Goal: Information Seeking & Learning: Compare options

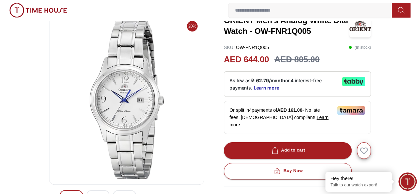
scroll to position [66, 0]
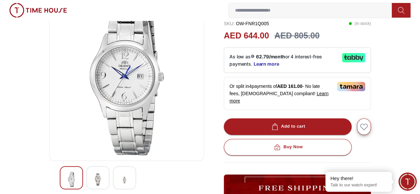
click at [92, 175] on img at bounding box center [98, 179] width 12 height 15
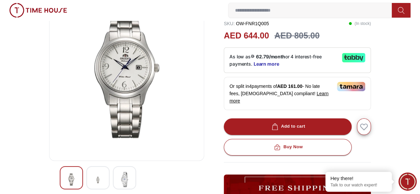
click at [119, 176] on img at bounding box center [125, 179] width 12 height 15
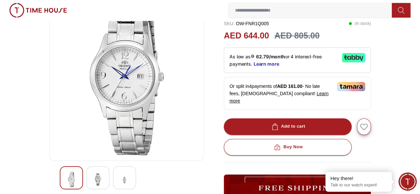
click at [92, 181] on img at bounding box center [98, 179] width 12 height 15
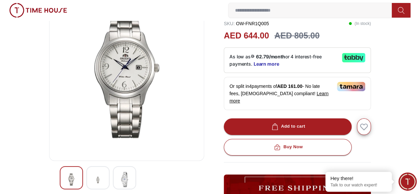
click at [119, 179] on img at bounding box center [125, 179] width 12 height 15
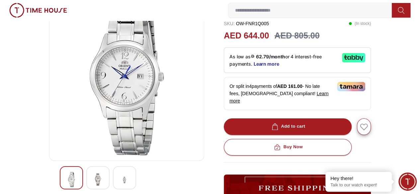
scroll to position [0, 0]
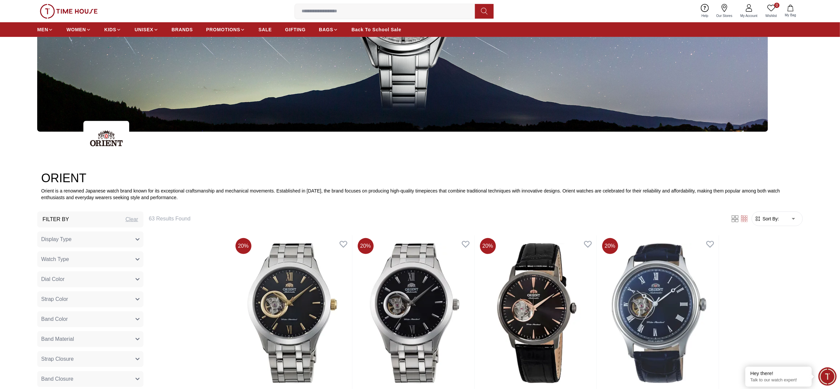
scroll to position [199, 0]
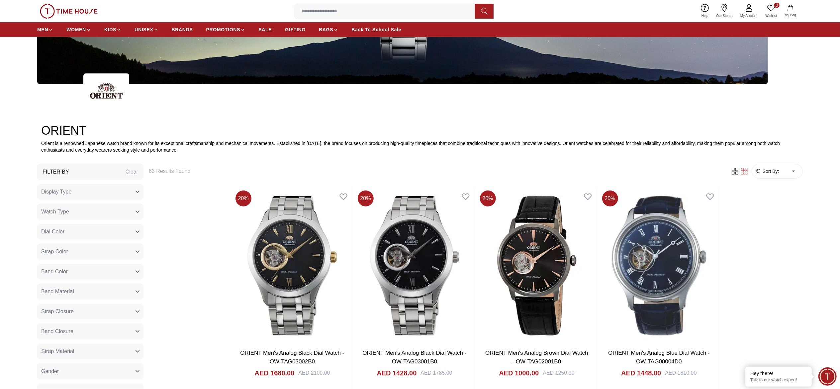
click at [771, 175] on form "Sort By: ​ ****** ​" at bounding box center [776, 171] width 51 height 15
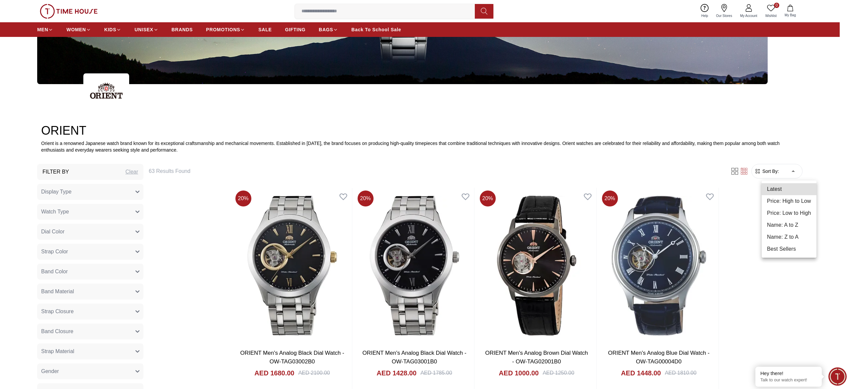
click at [804, 212] on li "Price: Low to High" at bounding box center [789, 213] width 55 height 12
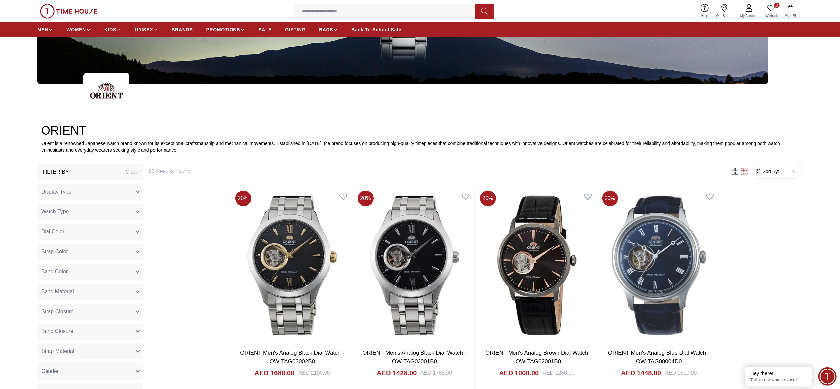
type input "*"
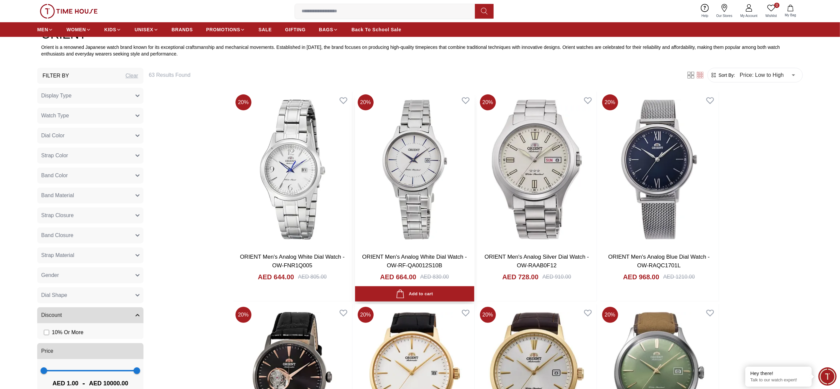
scroll to position [332, 0]
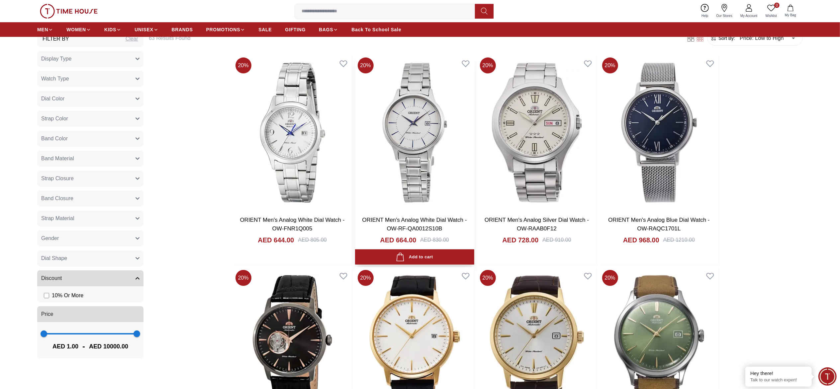
click at [418, 146] on img at bounding box center [414, 133] width 119 height 156
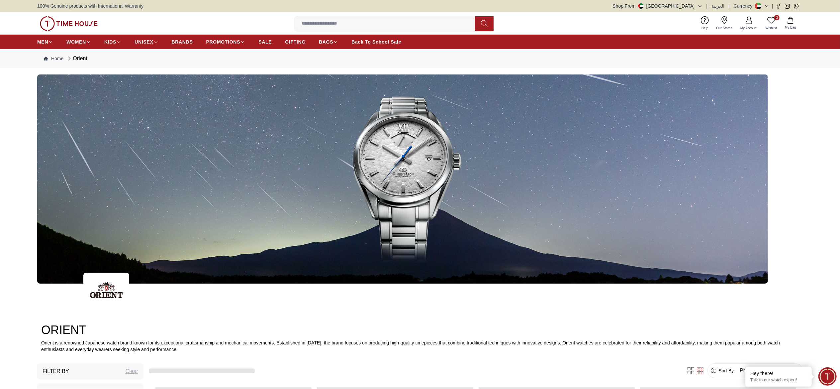
scroll to position [332, 0]
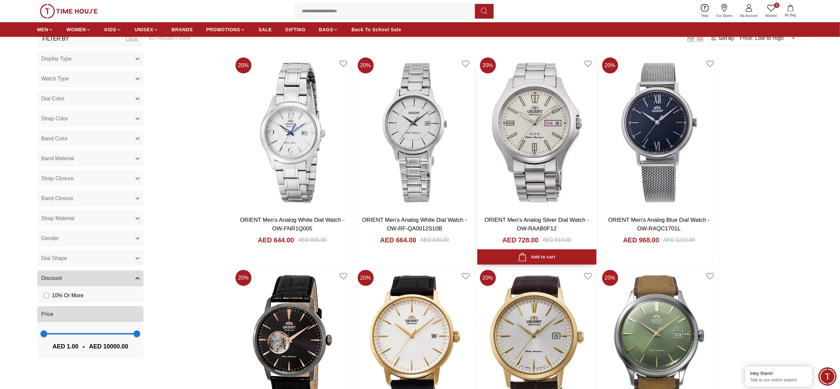
click at [570, 152] on img at bounding box center [536, 133] width 119 height 156
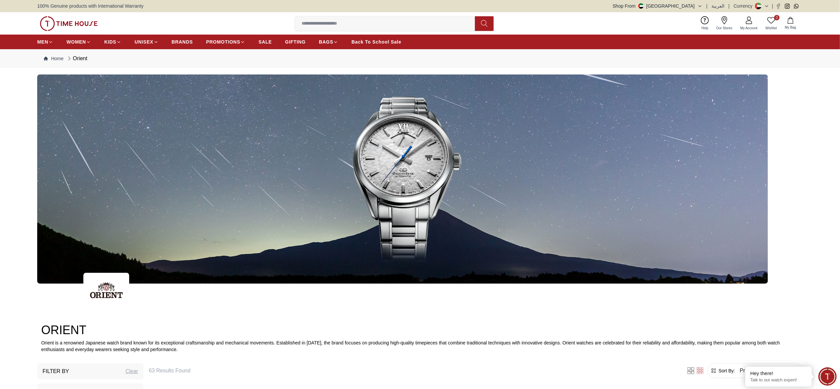
click at [391, 25] on input at bounding box center [387, 23] width 185 height 13
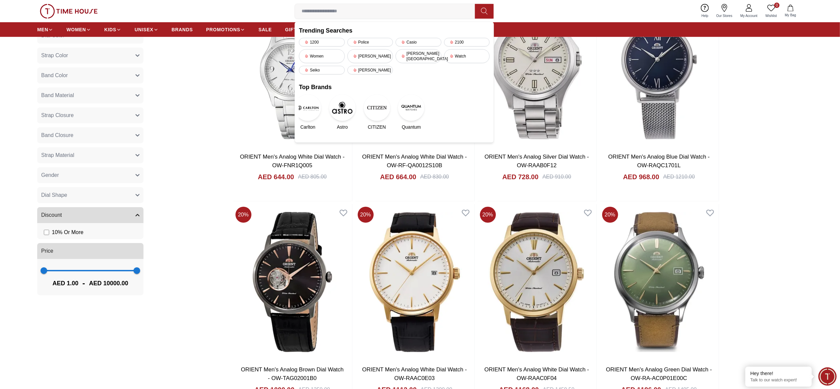
scroll to position [332, 0]
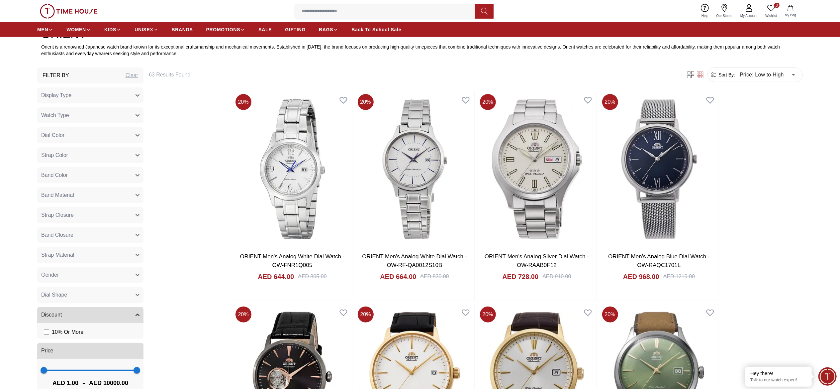
scroll to position [266, 0]
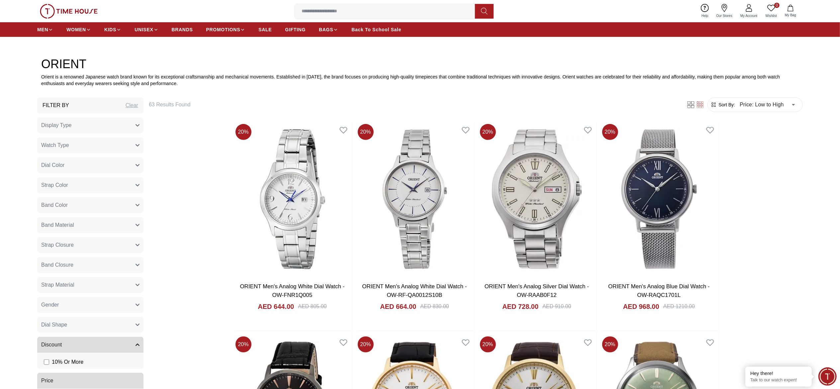
click at [138, 106] on div "Filter By Clear" at bounding box center [90, 105] width 106 height 16
click at [136, 106] on div "Clear" at bounding box center [132, 105] width 13 height 8
type input "******"
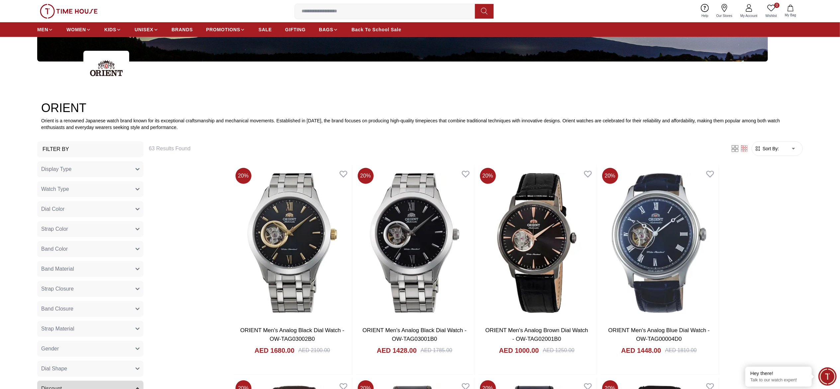
scroll to position [266, 0]
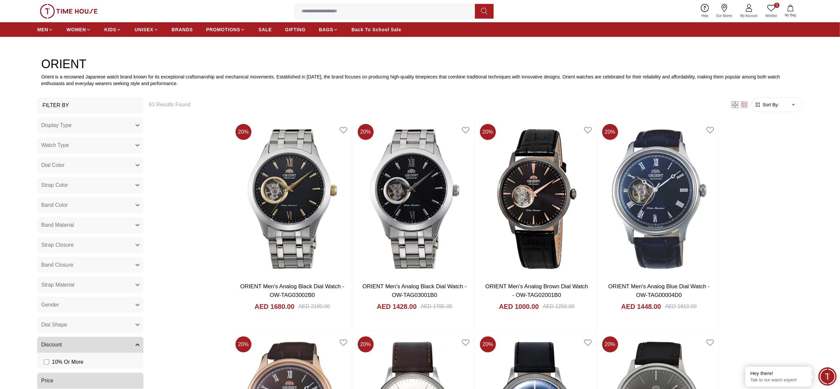
click at [78, 146] on button "Watch Type" at bounding box center [90, 145] width 106 height 16
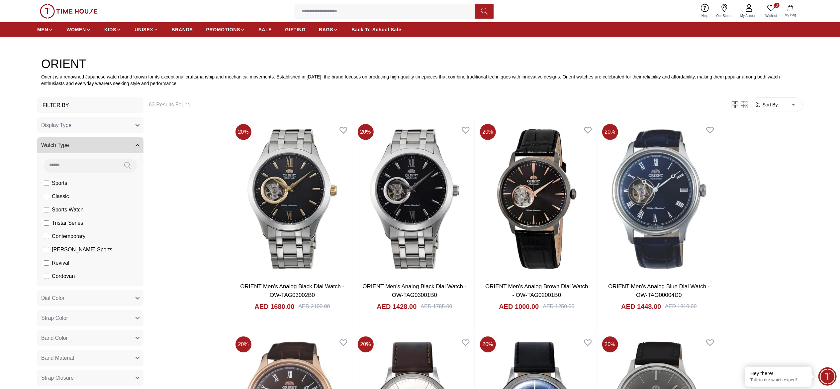
click at [81, 146] on button "Watch Type" at bounding box center [90, 145] width 106 height 16
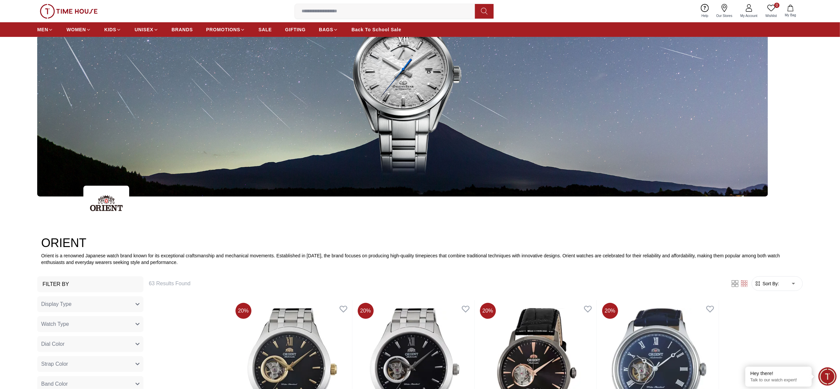
scroll to position [0, 0]
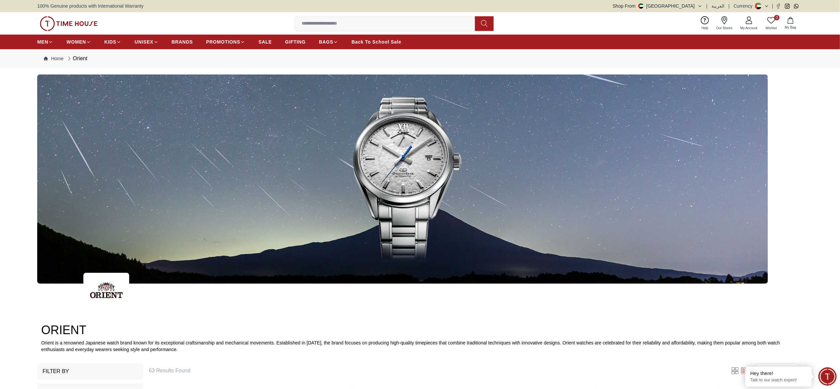
click at [370, 21] on input at bounding box center [387, 23] width 185 height 13
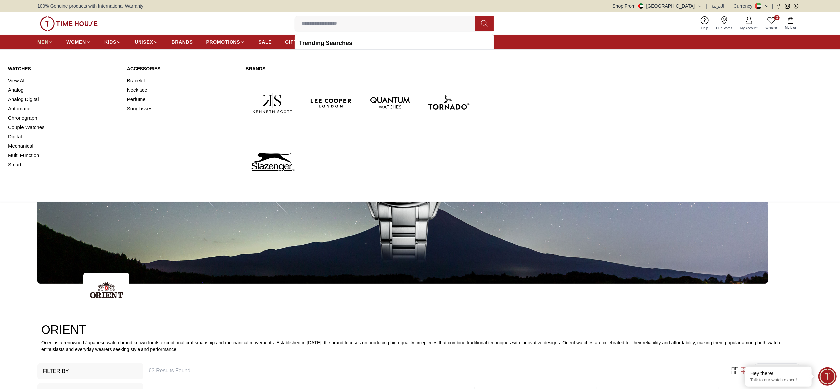
click at [44, 45] on span "MEN" at bounding box center [42, 42] width 11 height 7
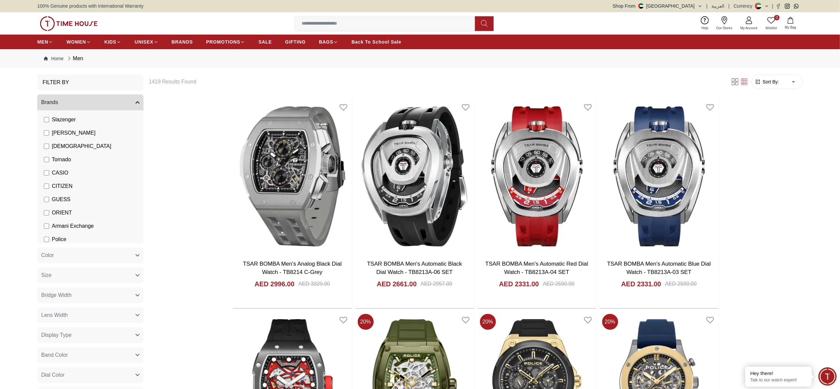
scroll to position [66, 0]
click at [60, 167] on span "CITIZEN" at bounding box center [62, 167] width 21 height 8
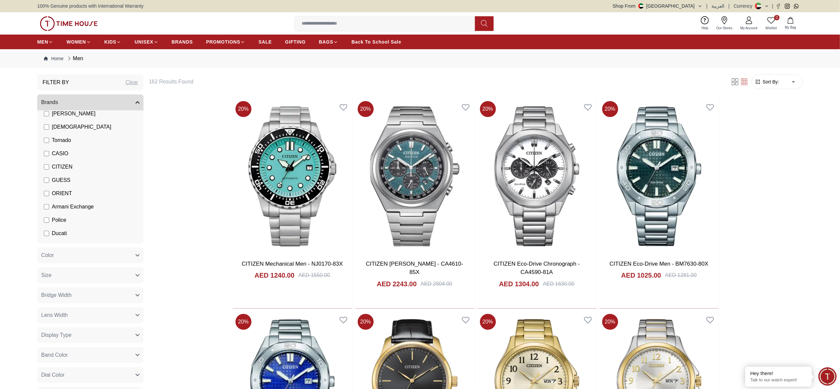
click at [56, 188] on li "ORIENT" at bounding box center [92, 193] width 104 height 13
click at [46, 198] on li "ORIENT" at bounding box center [92, 193] width 104 height 13
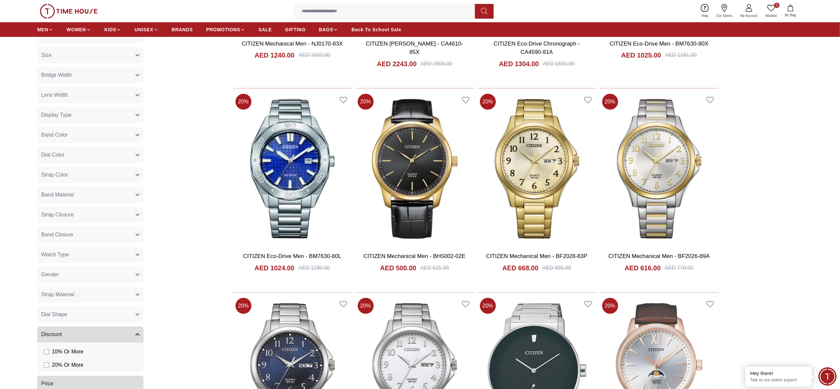
scroll to position [199, 0]
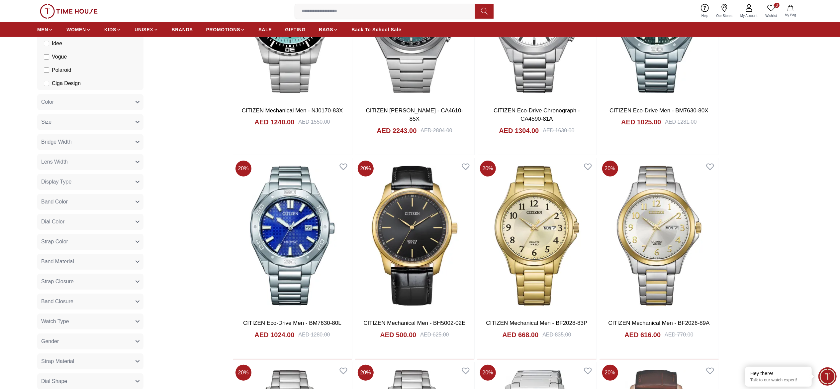
scroll to position [133, 0]
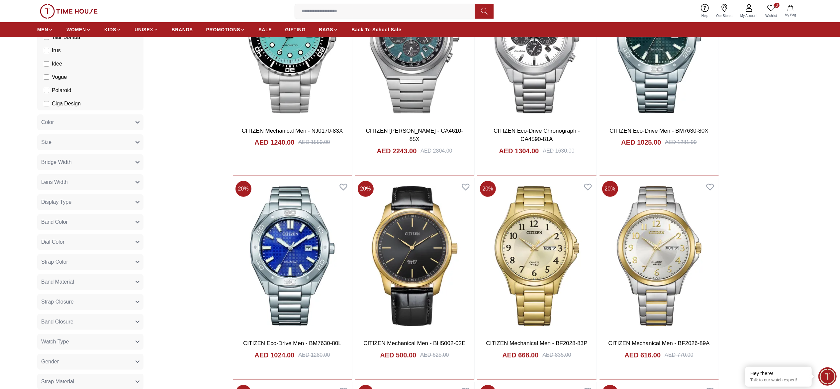
click at [91, 145] on button "Size" at bounding box center [90, 142] width 106 height 16
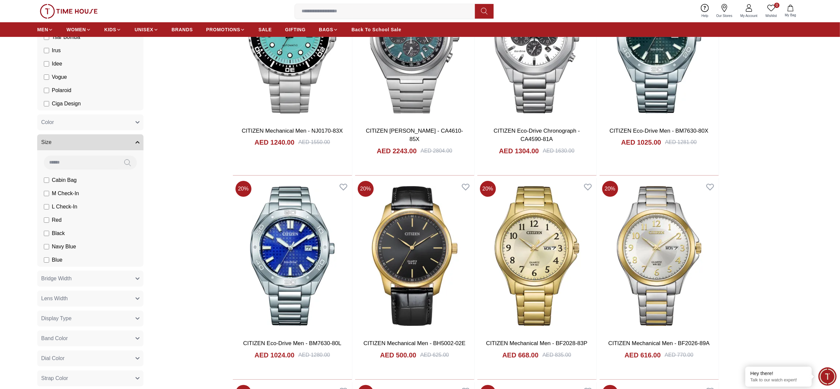
click at [91, 145] on button "Size" at bounding box center [90, 142] width 106 height 16
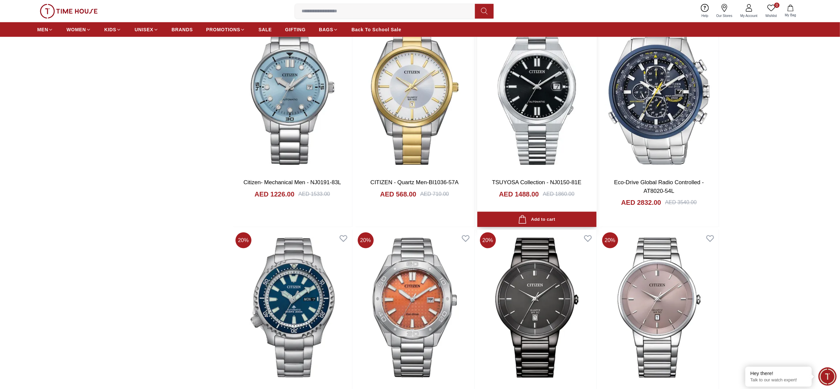
scroll to position [731, 0]
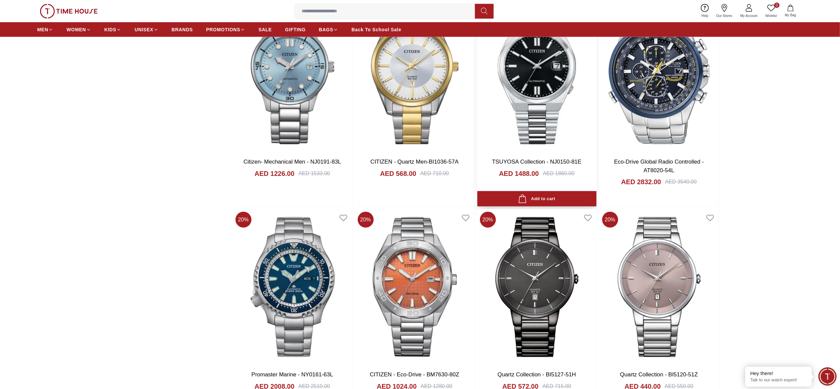
click at [536, 101] on img at bounding box center [536, 75] width 119 height 156
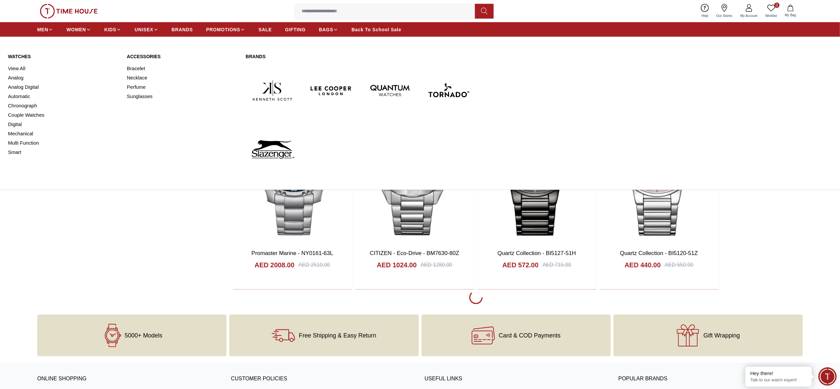
scroll to position [899, 0]
